Goal: Information Seeking & Learning: Check status

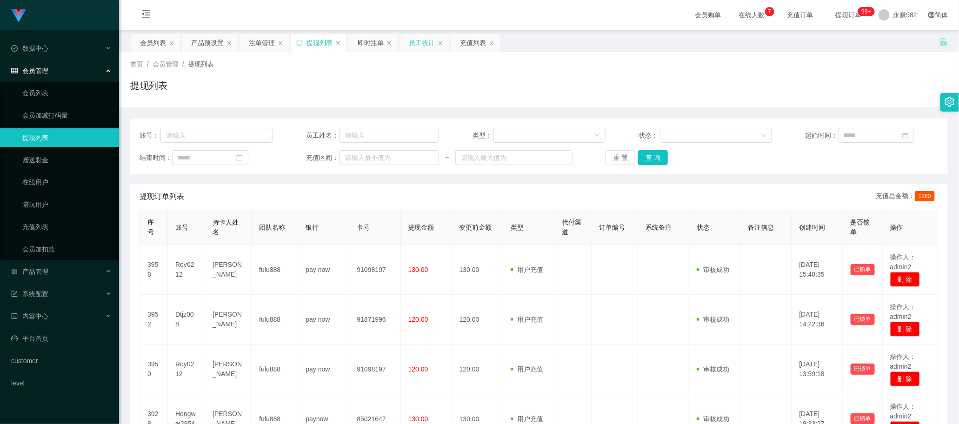
click at [421, 43] on div "员工统计" at bounding box center [422, 43] width 26 height 18
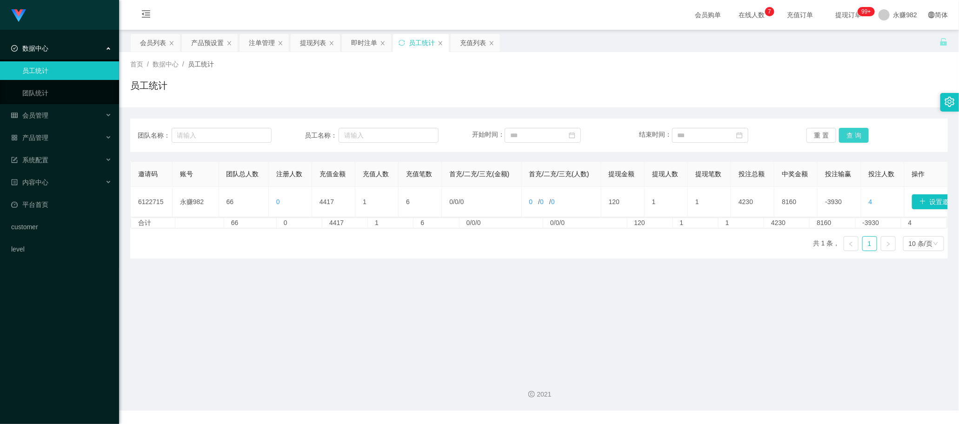
click at [842, 133] on button "查 询" at bounding box center [854, 135] width 30 height 15
click at [833, 17] on span "提现订单 99+" at bounding box center [848, 15] width 35 height 7
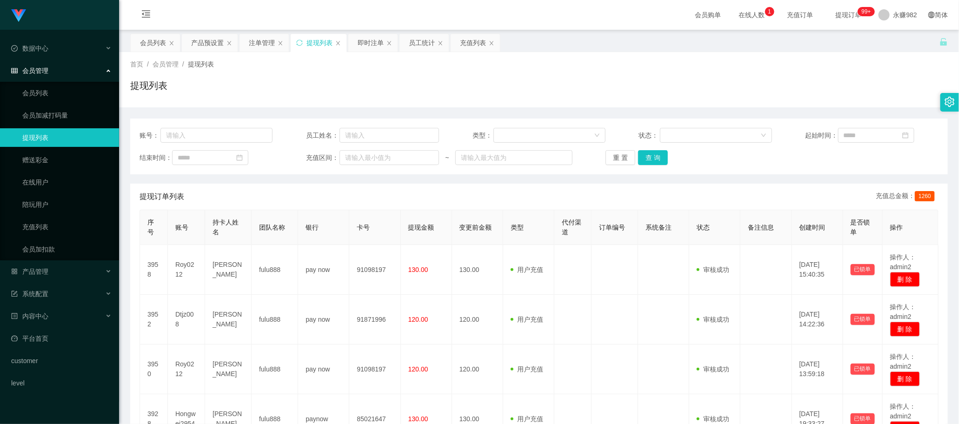
click at [796, 12] on span "充值订单" at bounding box center [799, 15] width 35 height 7
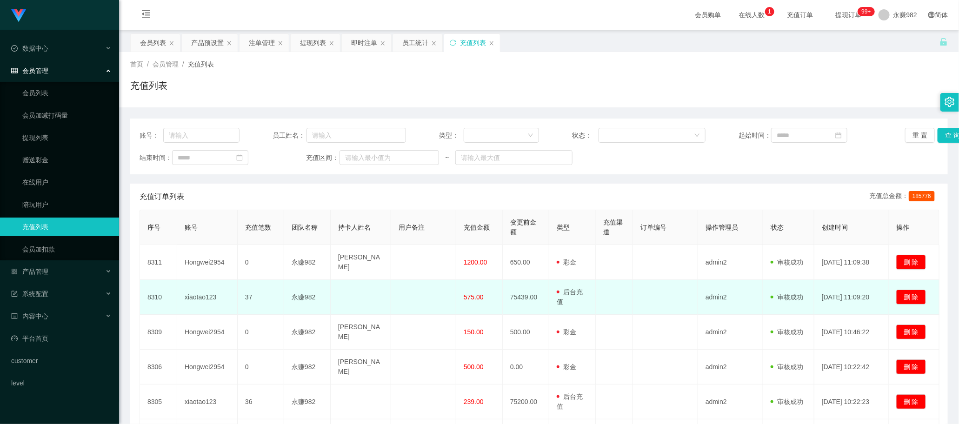
click at [577, 289] on span "后台充值" at bounding box center [570, 296] width 26 height 17
click at [464, 296] on span "575.00" at bounding box center [474, 296] width 20 height 7
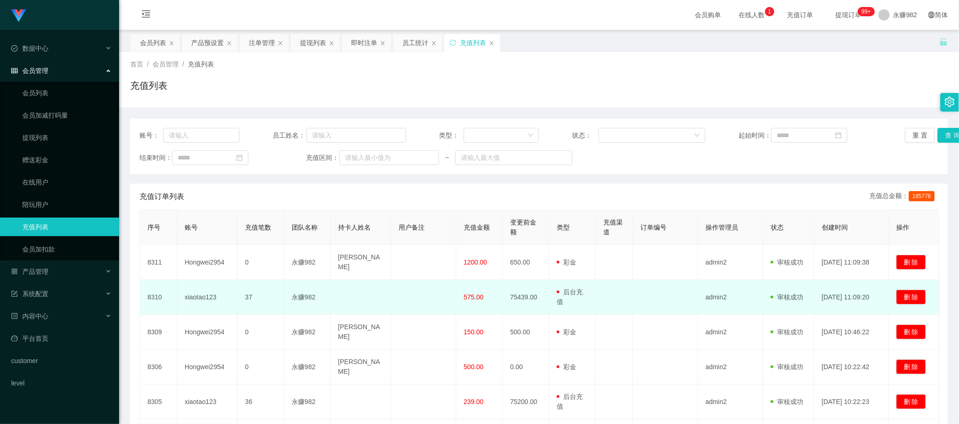
click at [464, 296] on span "575.00" at bounding box center [474, 296] width 20 height 7
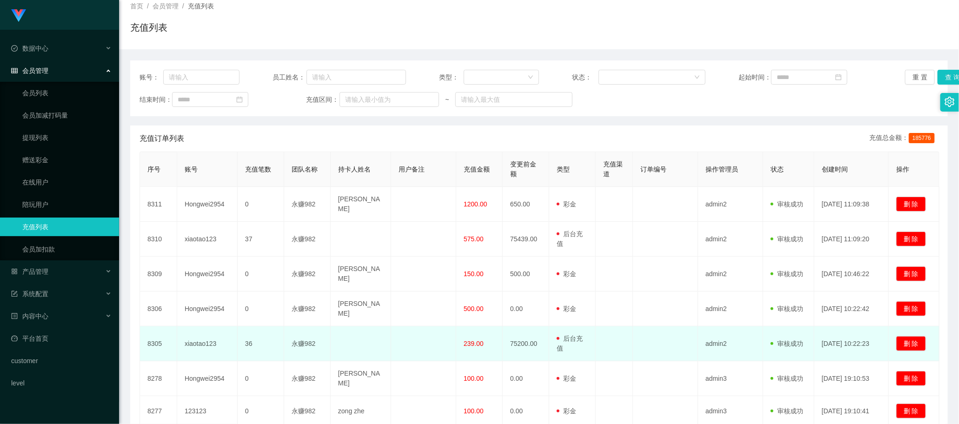
click at [468, 340] on span "239.00" at bounding box center [474, 343] width 20 height 7
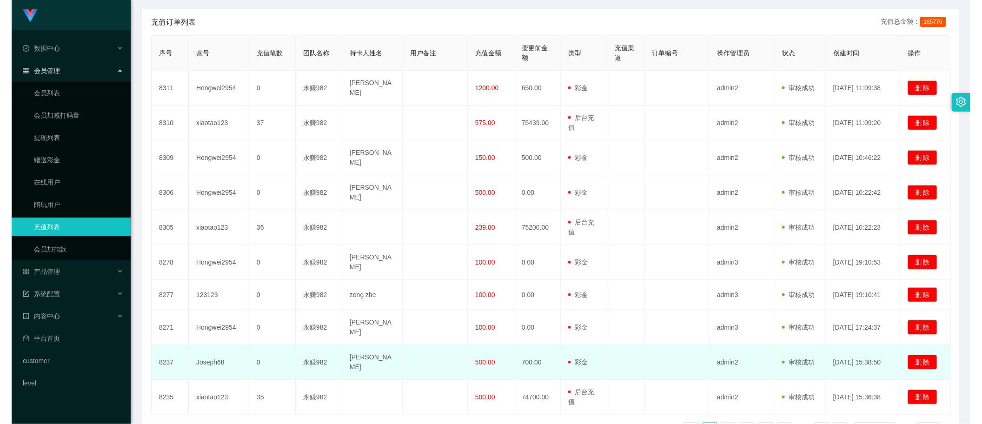
scroll to position [0, 0]
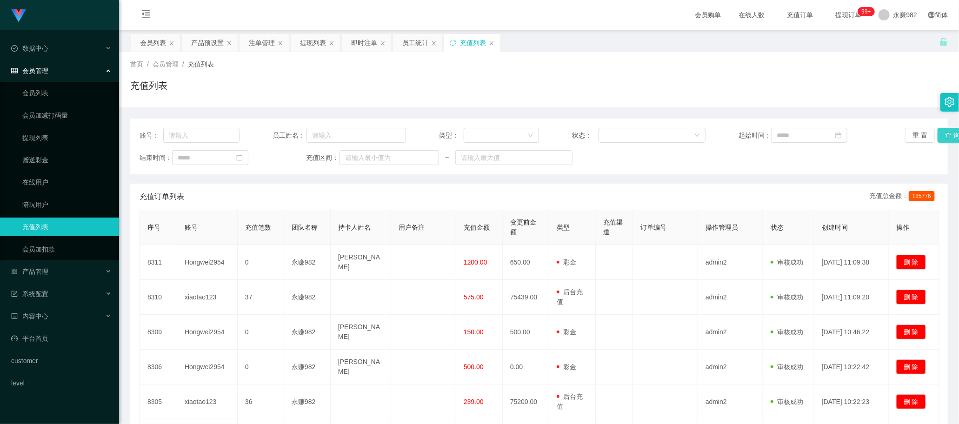
click at [940, 135] on button "查 询" at bounding box center [952, 135] width 30 height 15
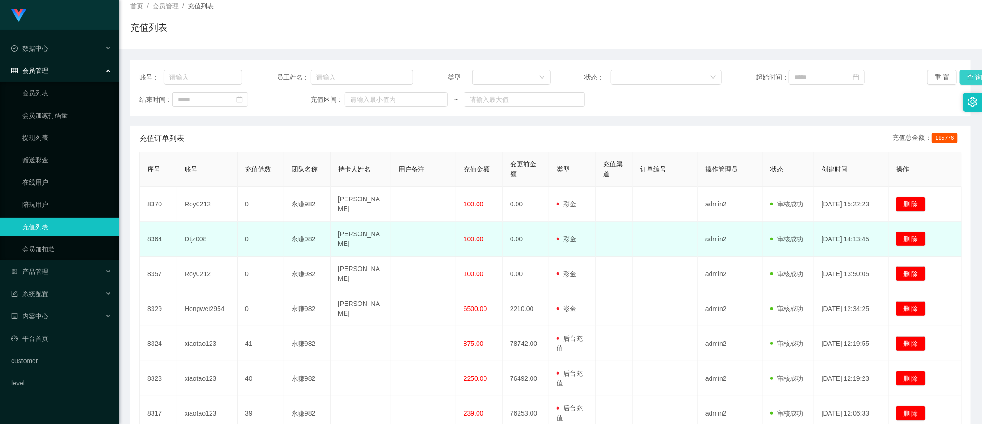
scroll to position [116, 0]
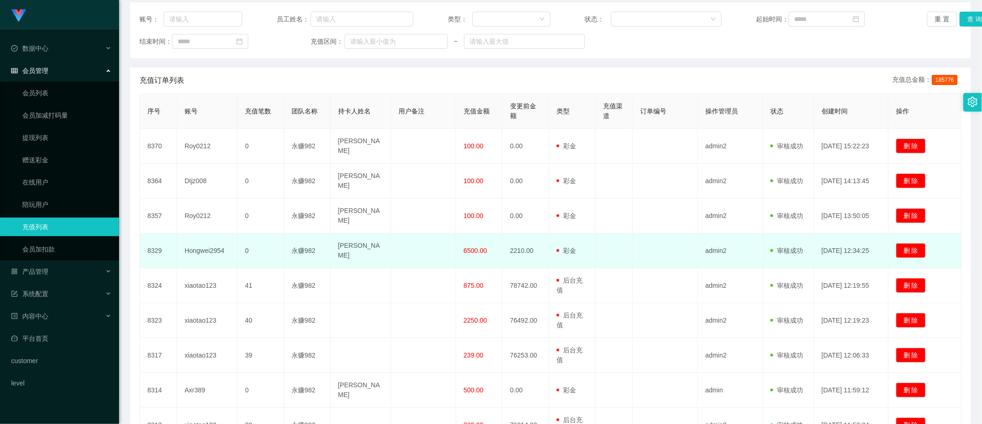
click at [473, 247] on span "6500.00" at bounding box center [476, 250] width 24 height 7
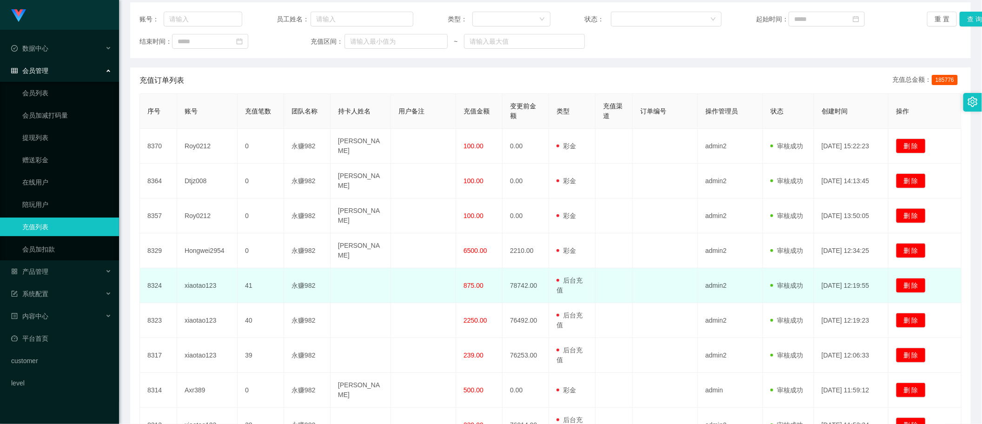
click at [469, 282] on span "875.00" at bounding box center [474, 285] width 20 height 7
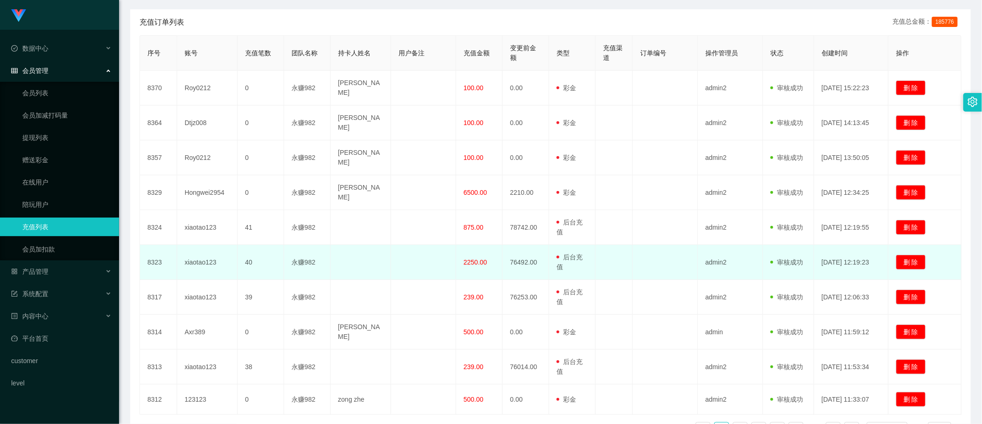
click at [478, 259] on span "2250.00" at bounding box center [476, 262] width 24 height 7
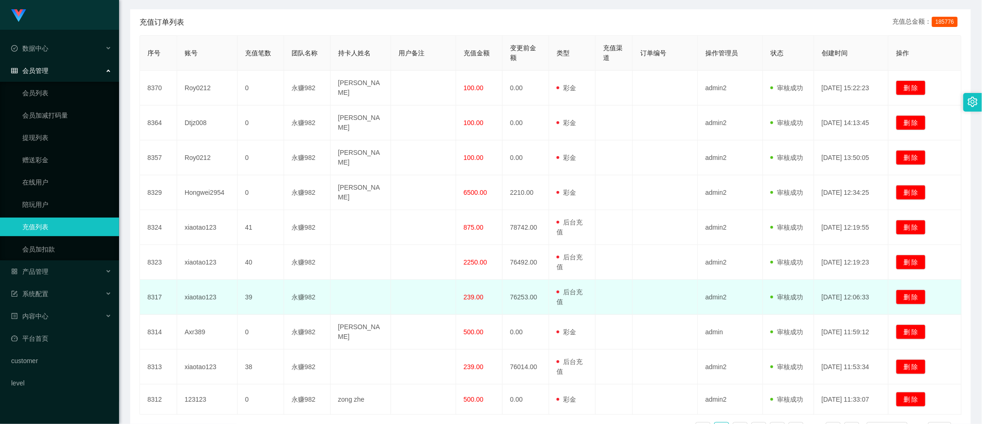
click at [477, 293] on span "239.00" at bounding box center [474, 296] width 20 height 7
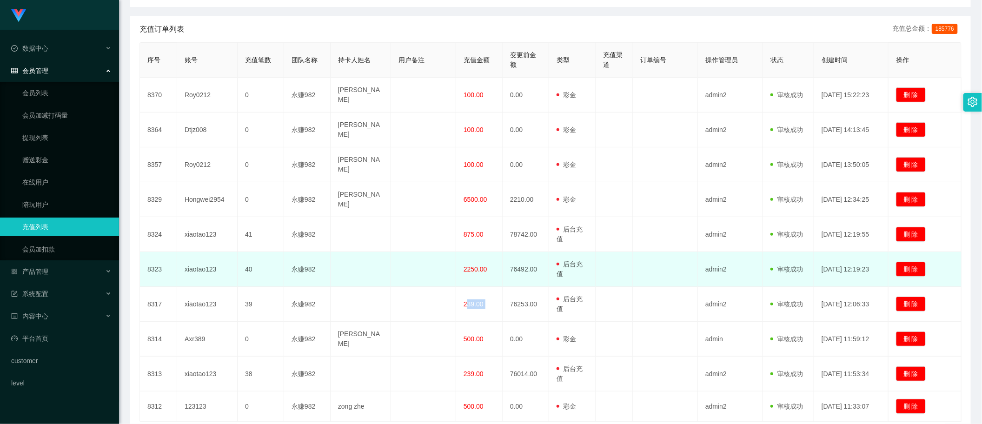
scroll to position [0, 0]
